Goal: Communication & Community: Answer question/provide support

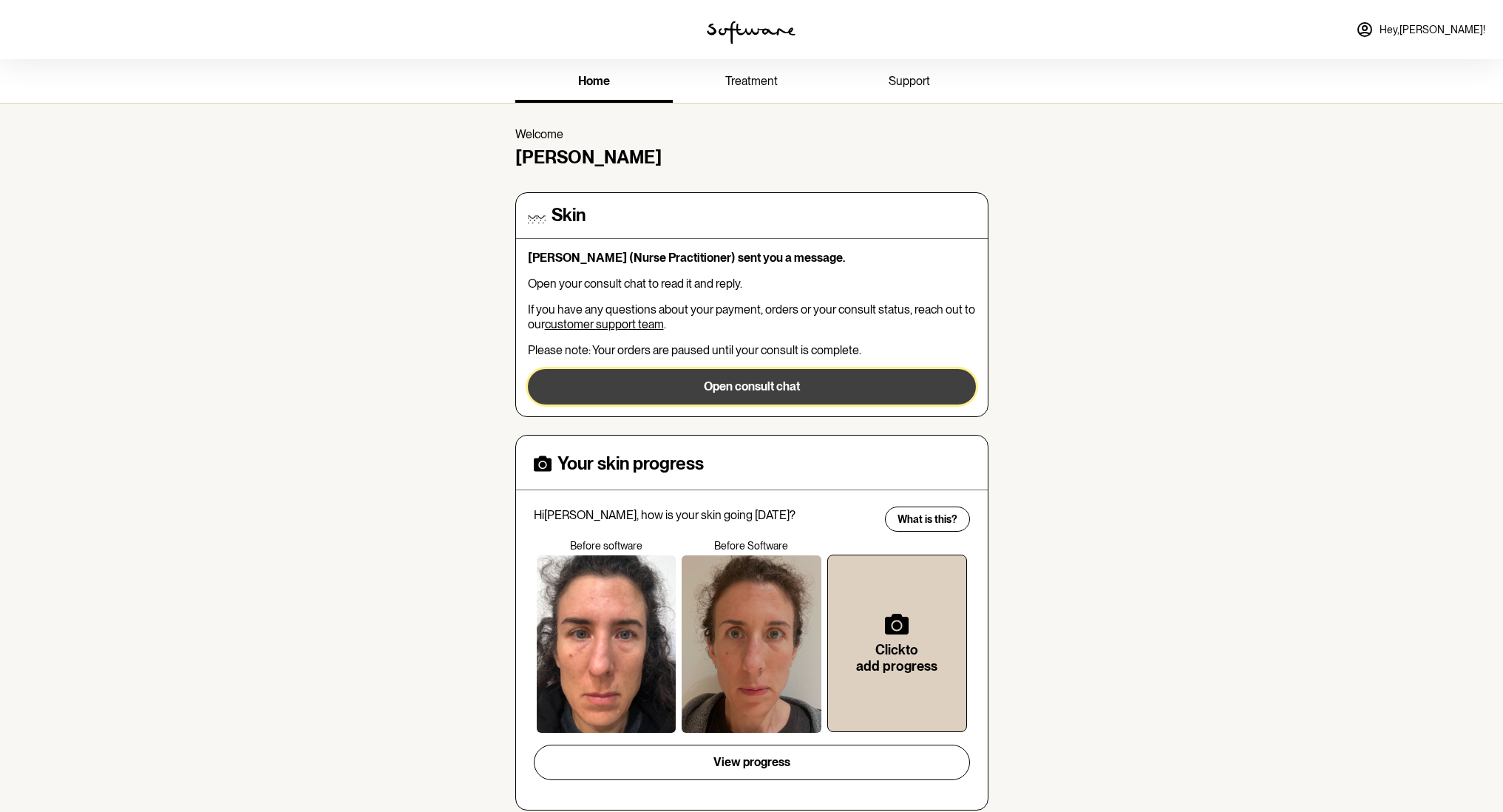
click at [797, 388] on button "Open consult chat" at bounding box center [752, 387] width 448 height 36
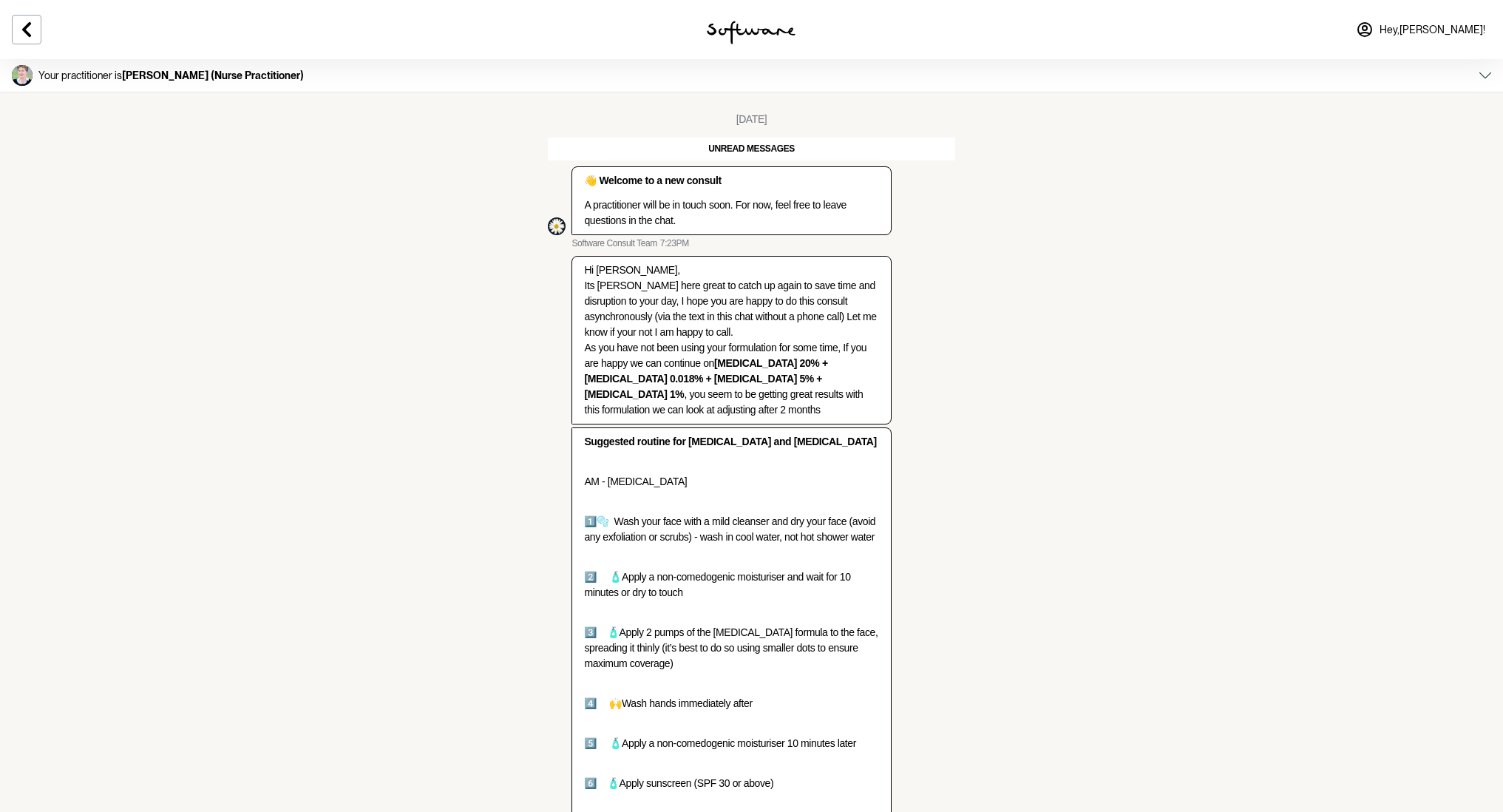
click at [627, 290] on p "Hi [PERSON_NAME], Its [PERSON_NAME] here great to catch up again to save time a…" at bounding box center [731, 339] width 294 height 155
click at [614, 289] on p "Hi [PERSON_NAME], Its [PERSON_NAME] here great to catch up again to save time a…" at bounding box center [731, 339] width 294 height 155
copy p "[PERSON_NAME]"
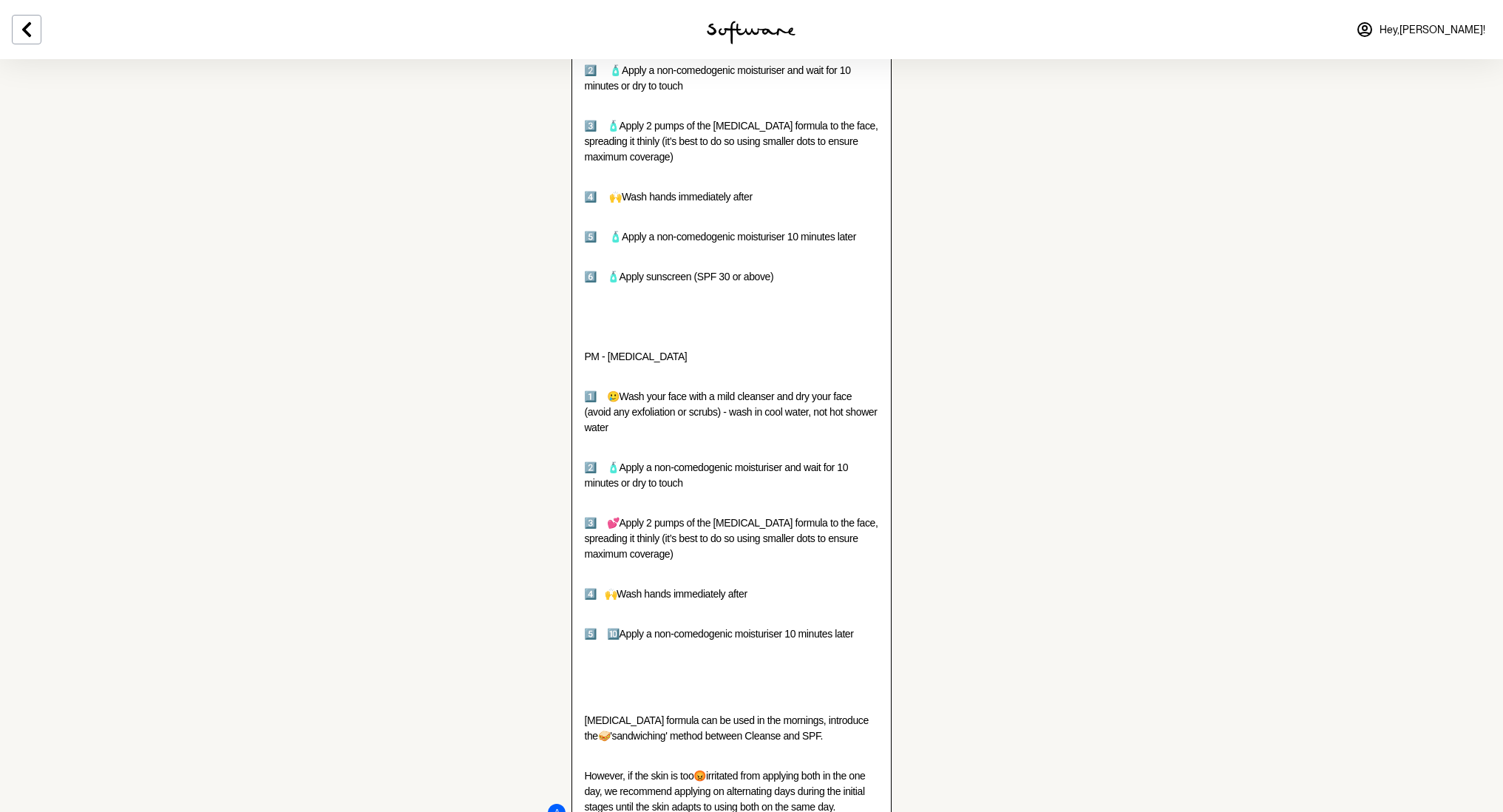
scroll to position [611, 0]
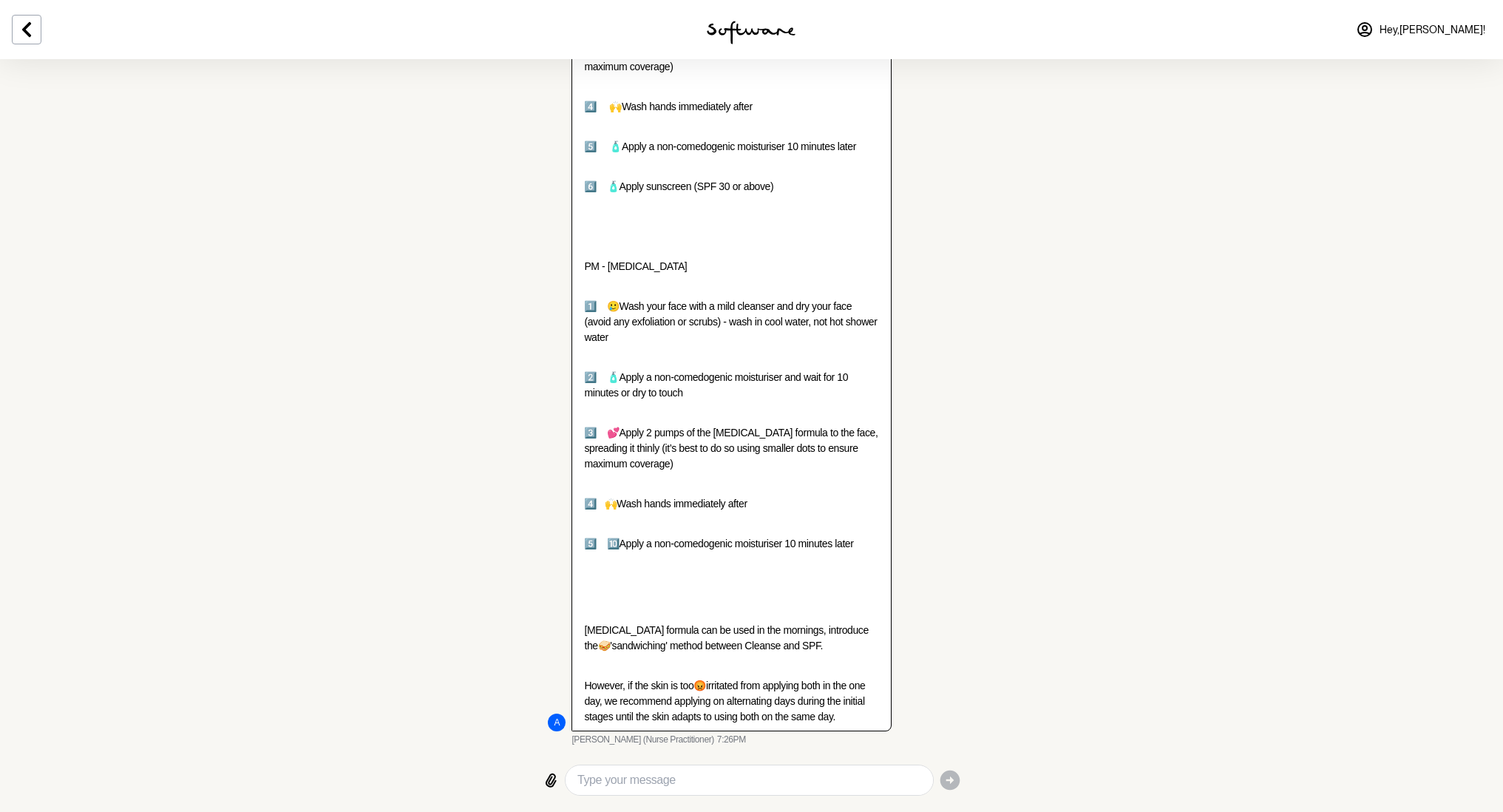
click at [648, 784] on textarea "Type your message" at bounding box center [749, 779] width 343 height 18
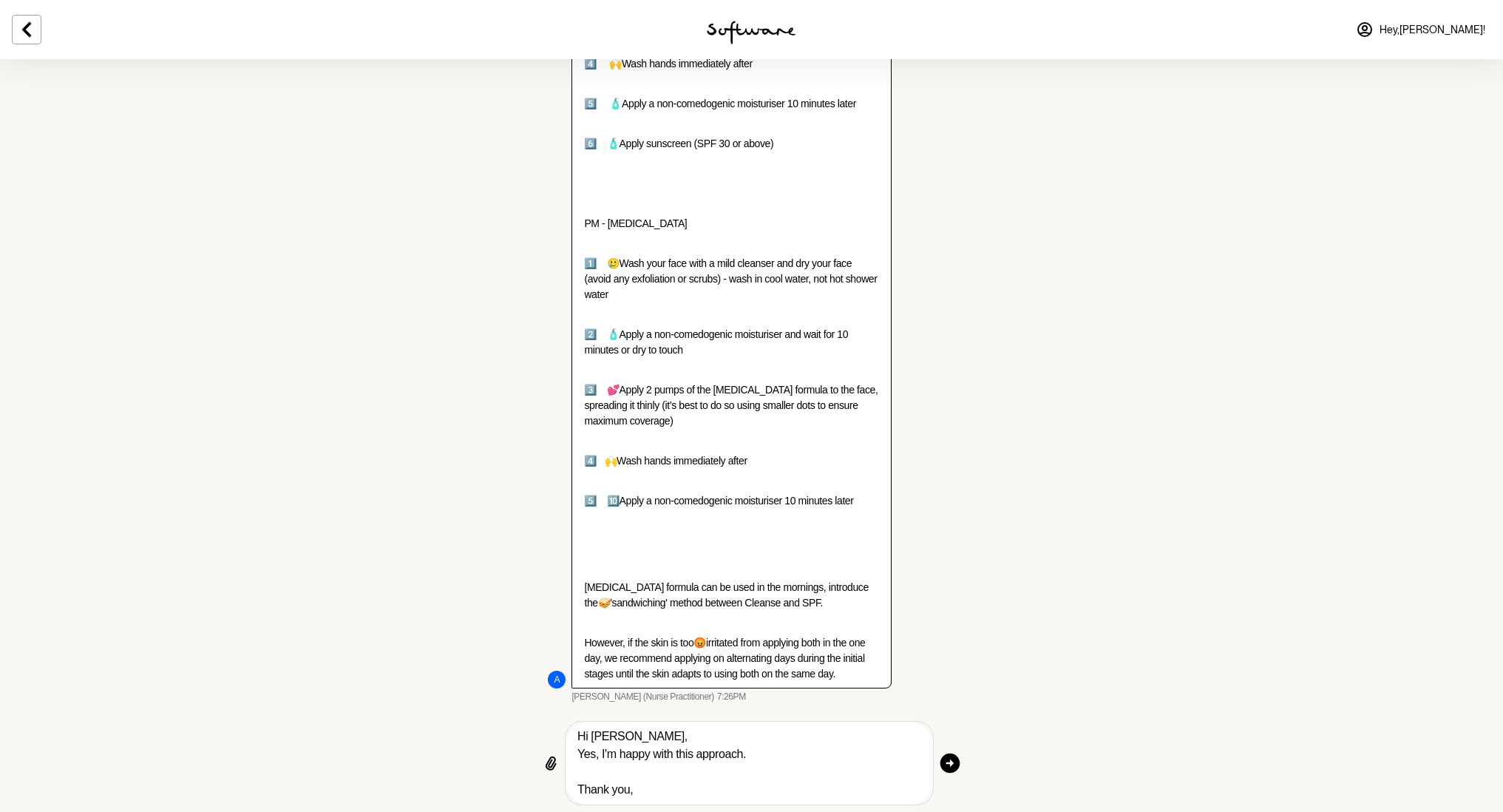
scroll to position [657, 0]
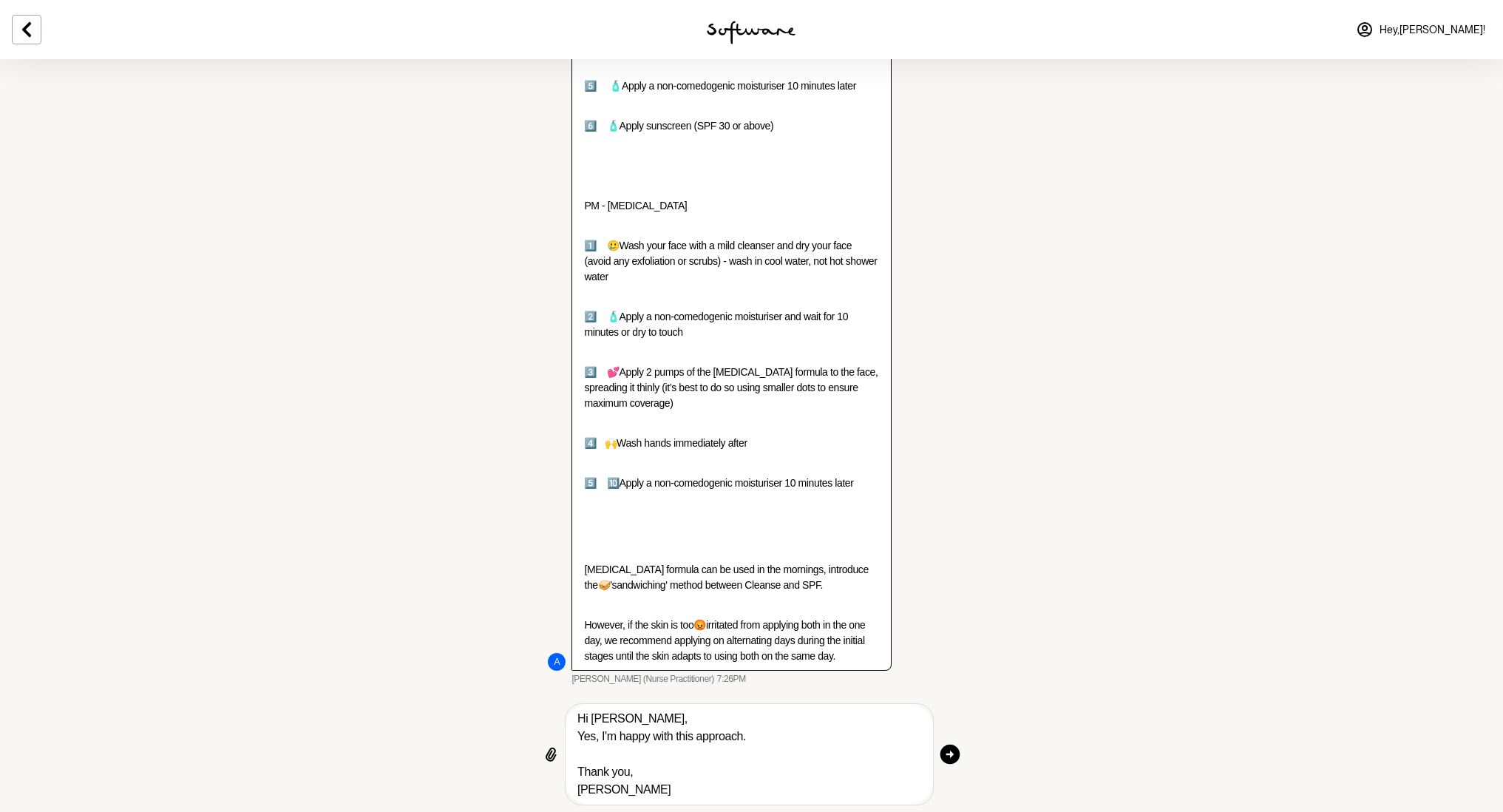
type textarea "Hi [PERSON_NAME], Yes, I'm happy with this approach. Thank you, [PERSON_NAME]"
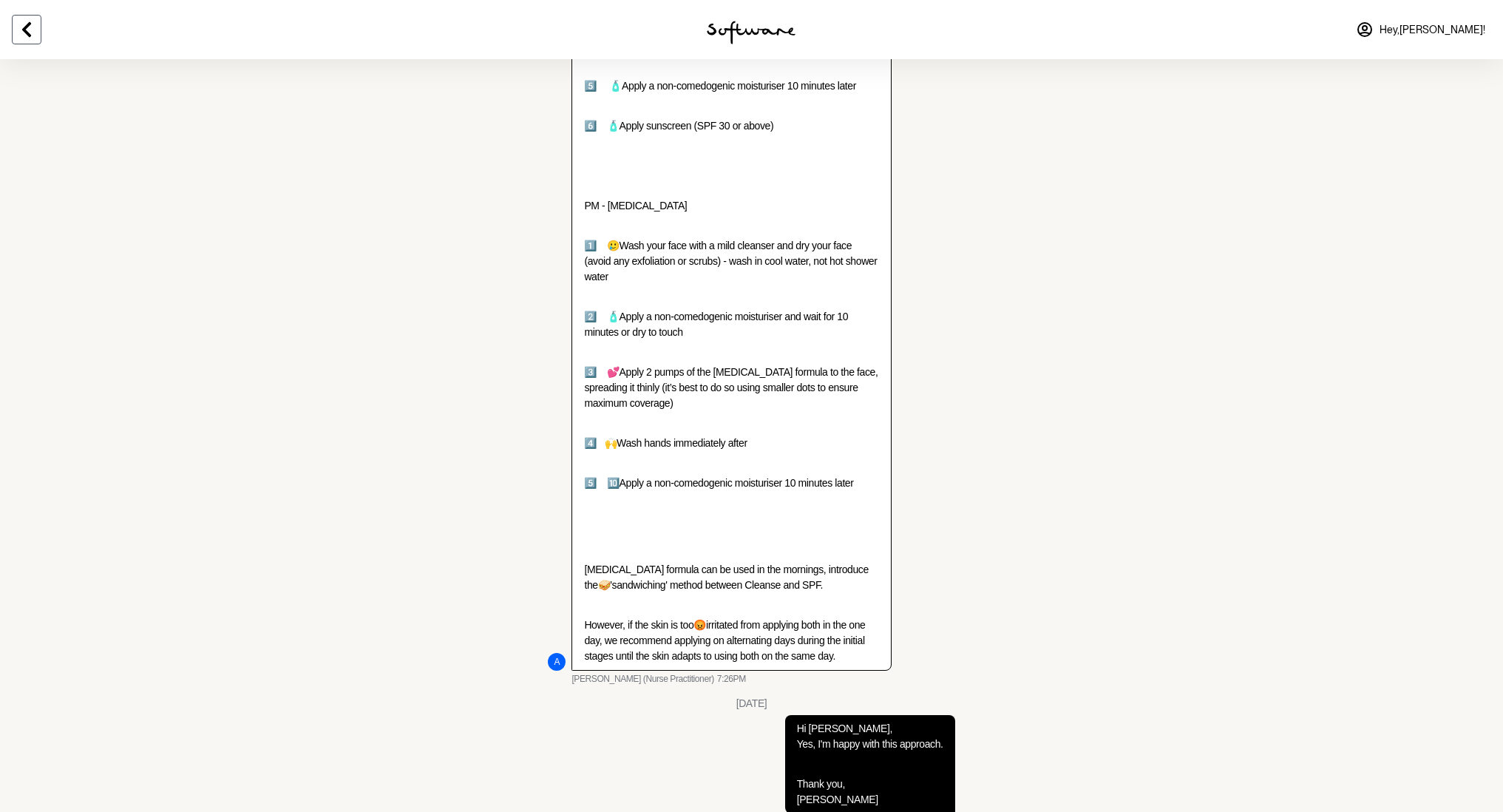
click at [30, 34] on icon at bounding box center [26, 30] width 18 height 18
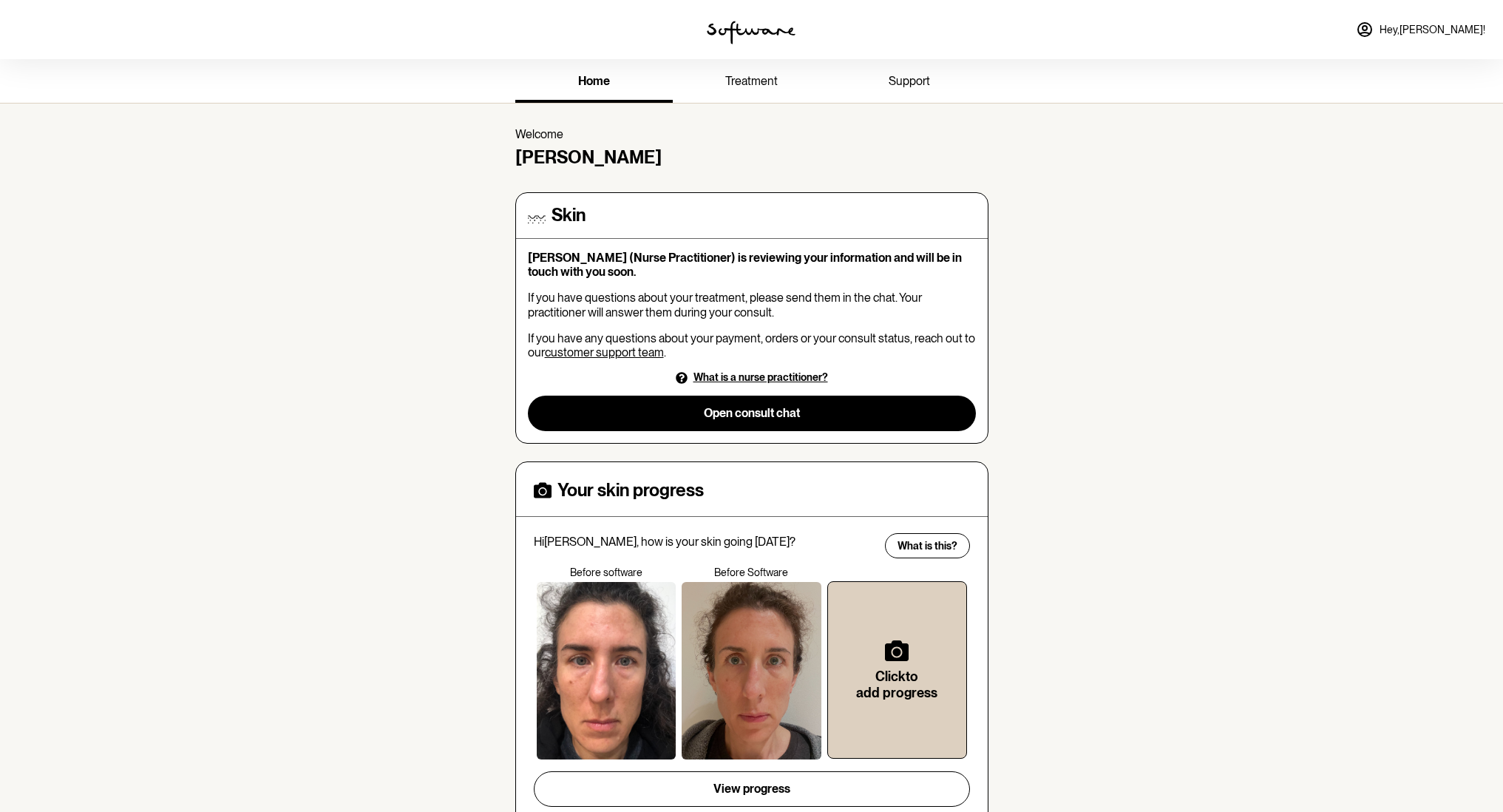
click at [760, 87] on span "treatment" at bounding box center [751, 81] width 52 height 14
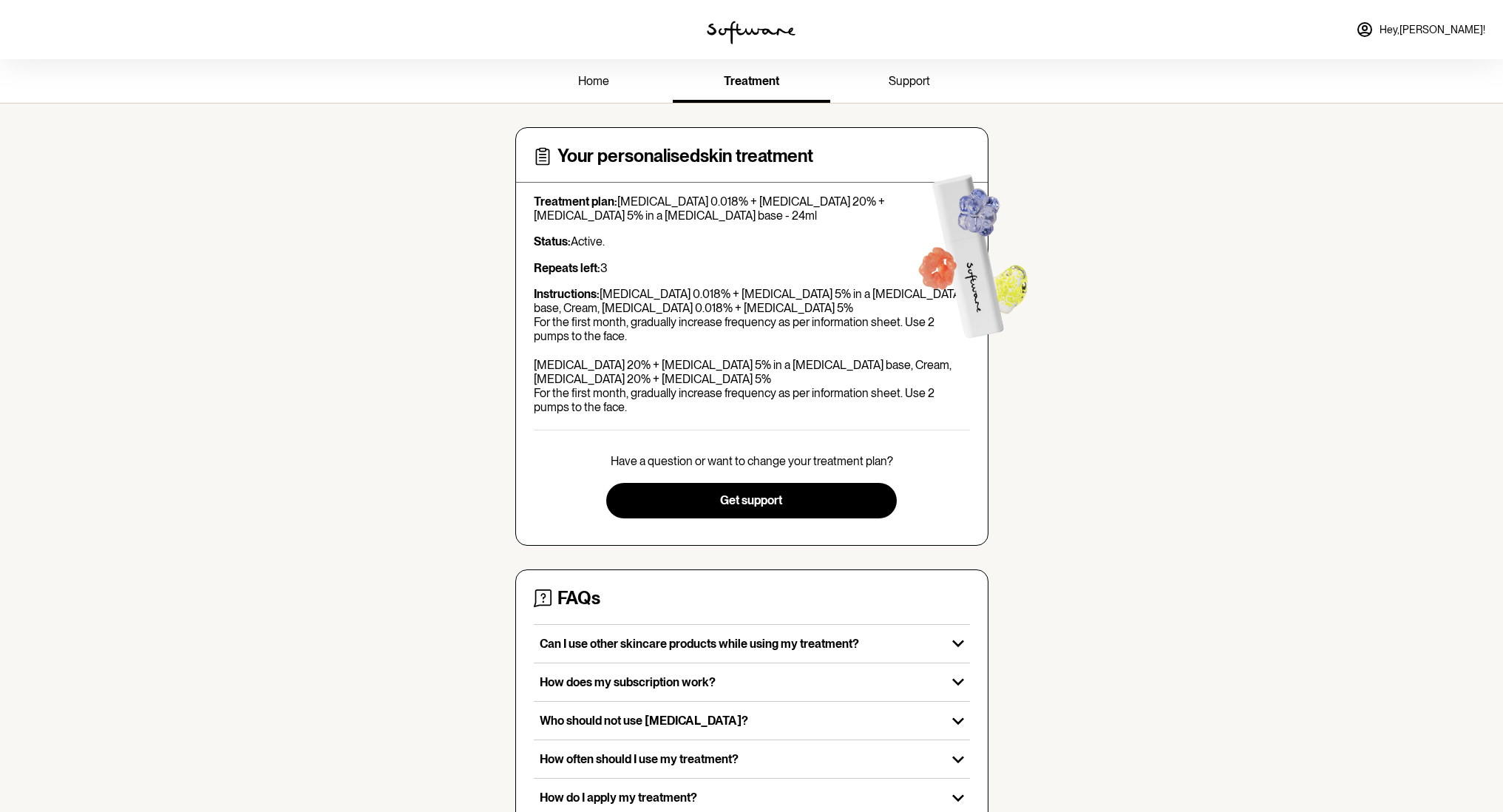
click at [888, 82] on link "support" at bounding box center [909, 83] width 157 height 40
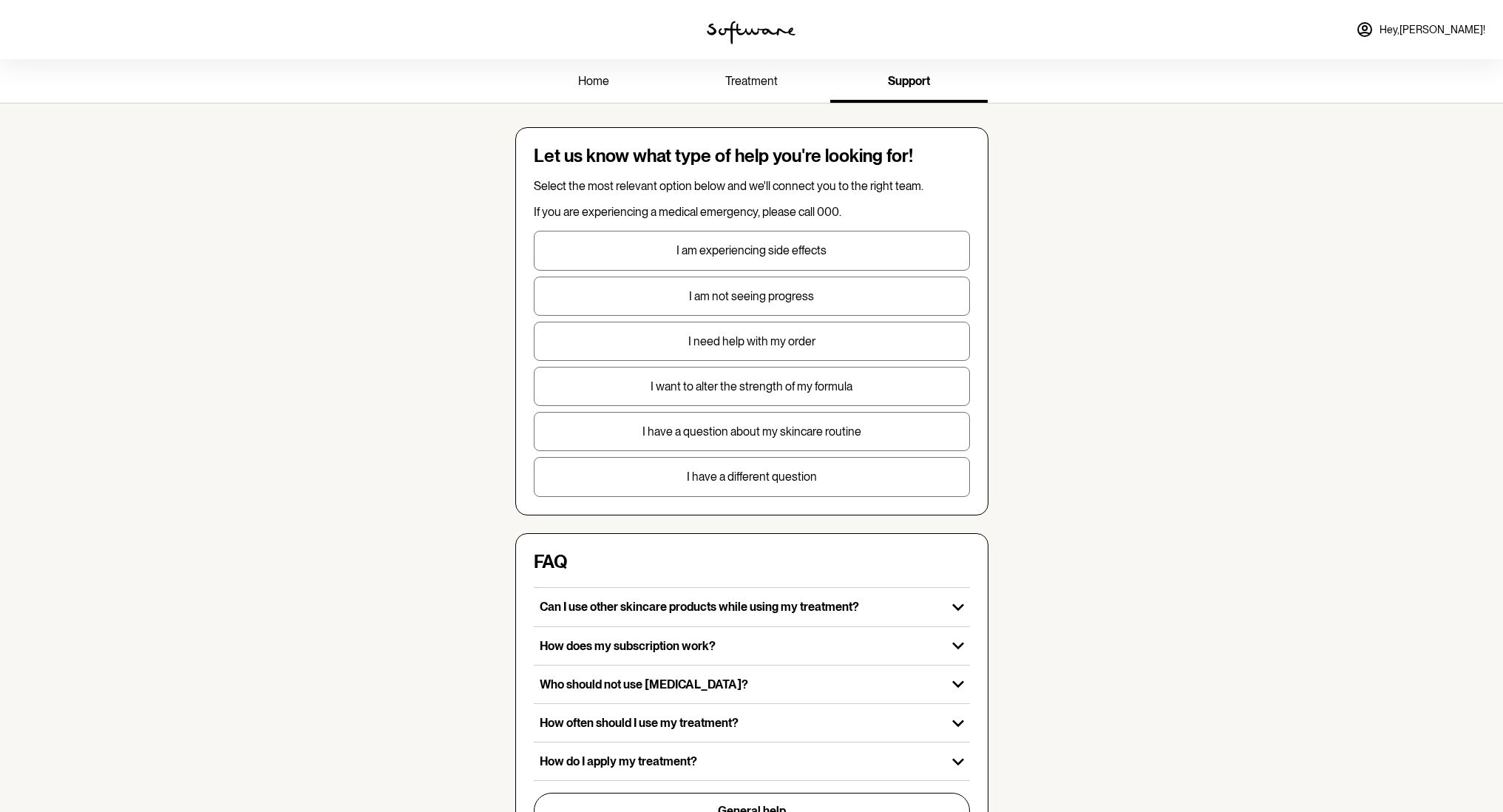
click at [1452, 25] on span "Hey, [PERSON_NAME] !" at bounding box center [1433, 30] width 106 height 12
